Goal: Transaction & Acquisition: Book appointment/travel/reservation

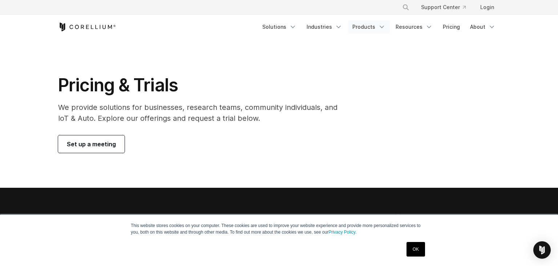
click at [375, 28] on link "Products" at bounding box center [369, 26] width 42 height 13
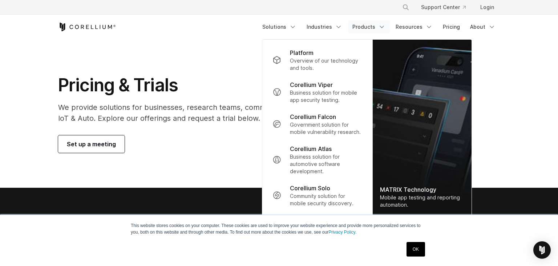
click at [120, 84] on h1 "Pricing & Trials" at bounding box center [203, 85] width 290 height 22
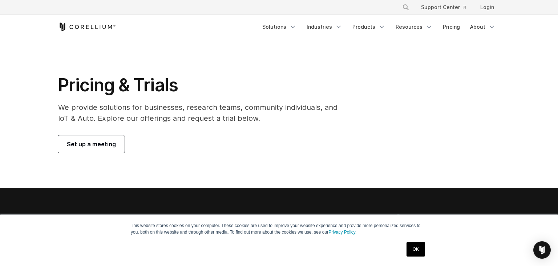
click at [78, 151] on link "Set up a meeting" at bounding box center [91, 143] width 66 height 17
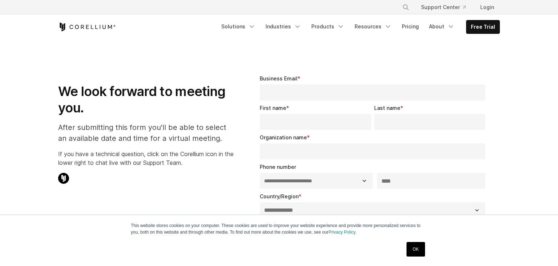
select select "**"
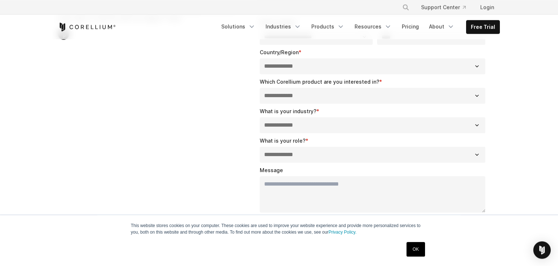
scroll to position [144, 0]
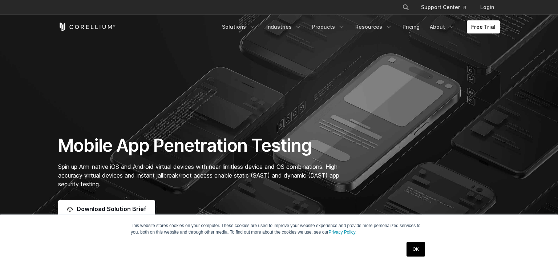
scroll to position [46, 0]
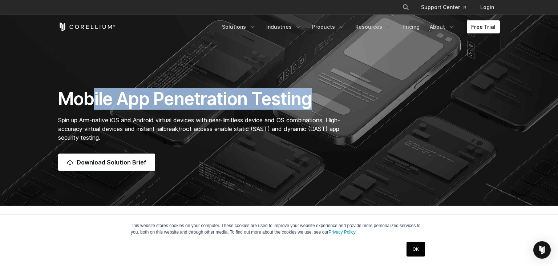
drag, startPoint x: 96, startPoint y: 97, endPoint x: 351, endPoint y: 110, distance: 256.0
click at [351, 110] on div "Mobile App Penetration Testing Spin up Arm-native iOS and Android virtual devic…" at bounding box center [203, 129] width 304 height 83
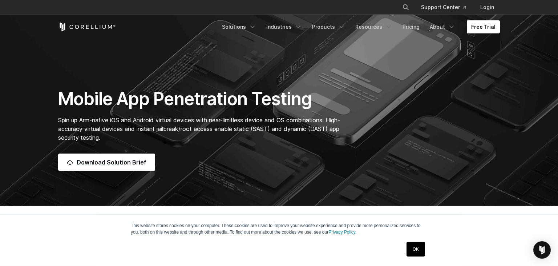
click at [351, 110] on div "Mobile App Penetration Testing Spin up Arm-native iOS and Android virtual devic…" at bounding box center [203, 129] width 304 height 83
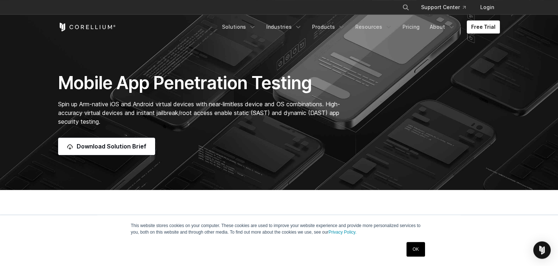
scroll to position [65, 0]
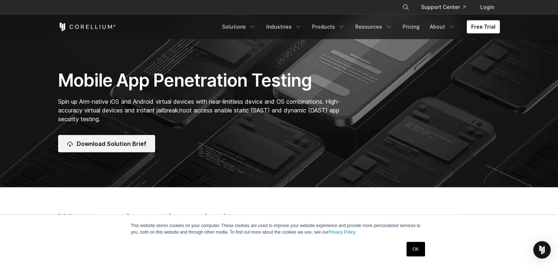
click at [102, 139] on link "Download Solution Brief" at bounding box center [106, 143] width 97 height 17
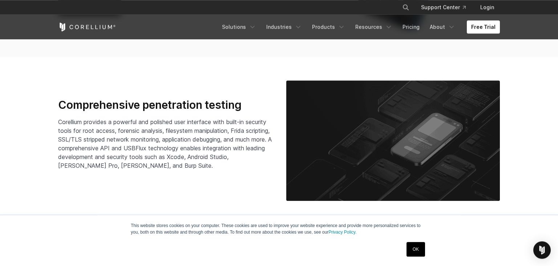
scroll to position [1100, 0]
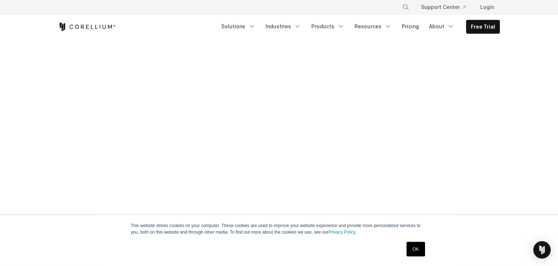
scroll to position [388, 0]
click at [477, 24] on link "Free Trial" at bounding box center [482, 26] width 33 height 13
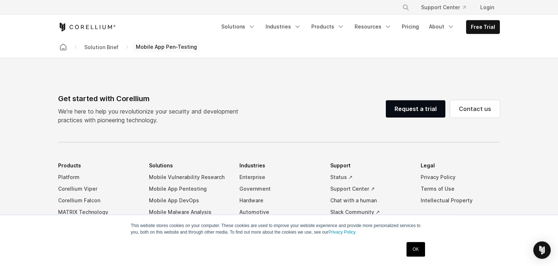
scroll to position [567, 0]
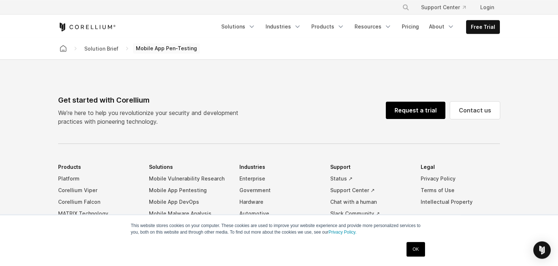
click at [419, 113] on link "Request a trial" at bounding box center [416, 109] width 60 height 17
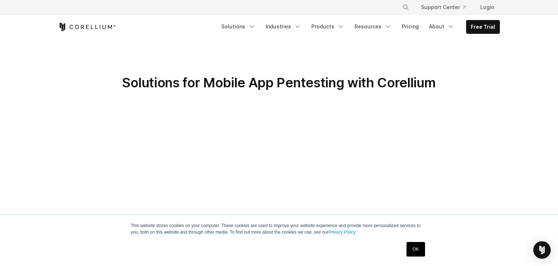
scroll to position [157, 0]
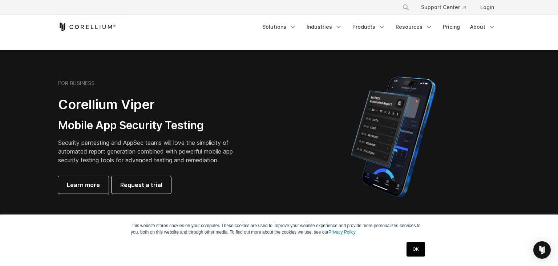
scroll to position [167, 0]
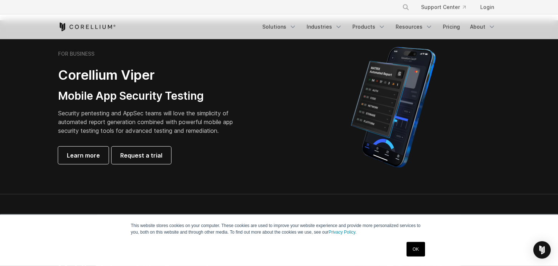
click at [409, 258] on div "OK" at bounding box center [415, 248] width 23 height 19
click at [409, 252] on link "OK" at bounding box center [415, 249] width 19 height 15
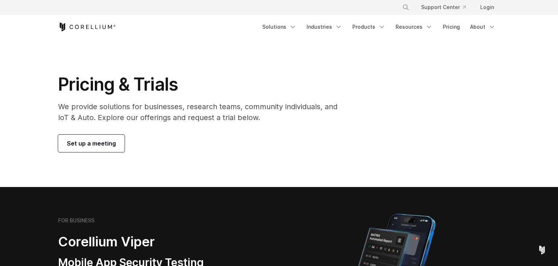
scroll to position [0, 0]
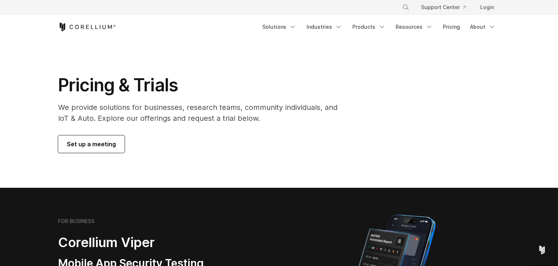
click at [99, 145] on span "Set up a meeting" at bounding box center [91, 143] width 49 height 9
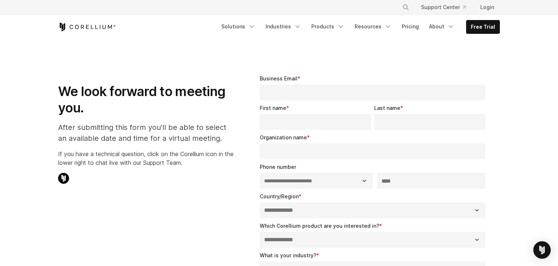
select select "**"
click at [305, 93] on input "Business Email *" at bounding box center [373, 92] width 226 height 16
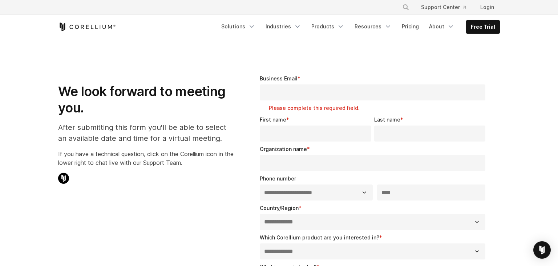
click at [290, 139] on form "**********" at bounding box center [374, 258] width 228 height 369
click at [288, 156] on input "Organization name *" at bounding box center [373, 163] width 226 height 16
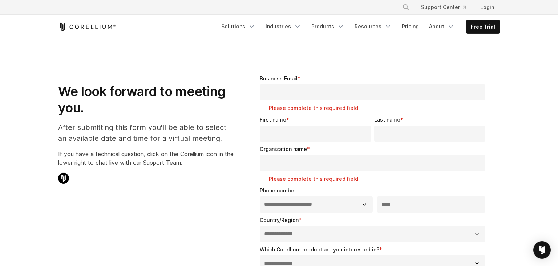
click at [286, 131] on input "First name *" at bounding box center [315, 133] width 111 height 16
